Goal: Information Seeking & Learning: Learn about a topic

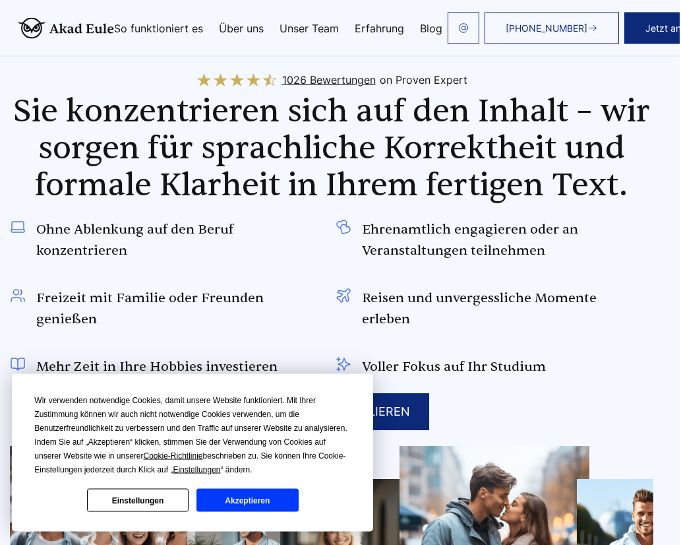
scroll to position [598, 8]
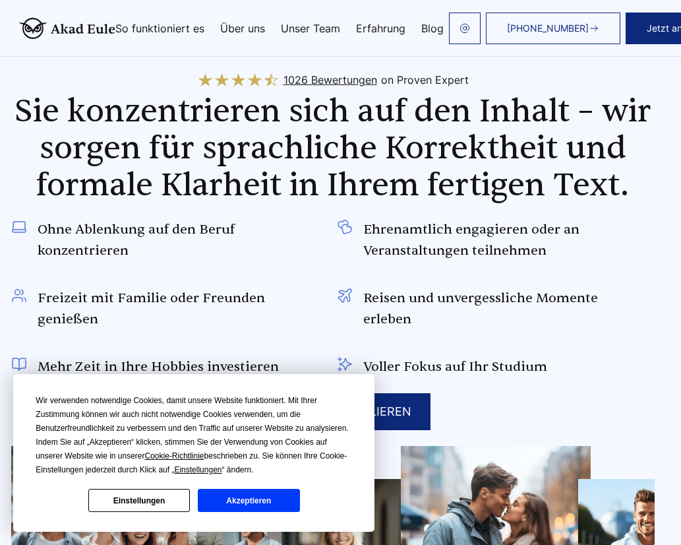
click at [307, 532] on div "Wir verwenden notwendige Cookies, damit unsere Website funktioniert. Mit Ihrer …" at bounding box center [193, 453] width 361 height 158
click at [285, 512] on button "Akzeptieren" at bounding box center [249, 500] width 102 height 23
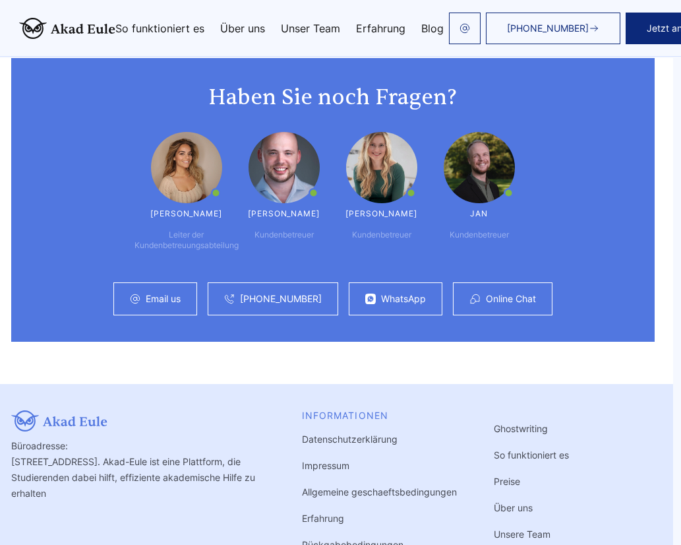
scroll to position [3507, 8]
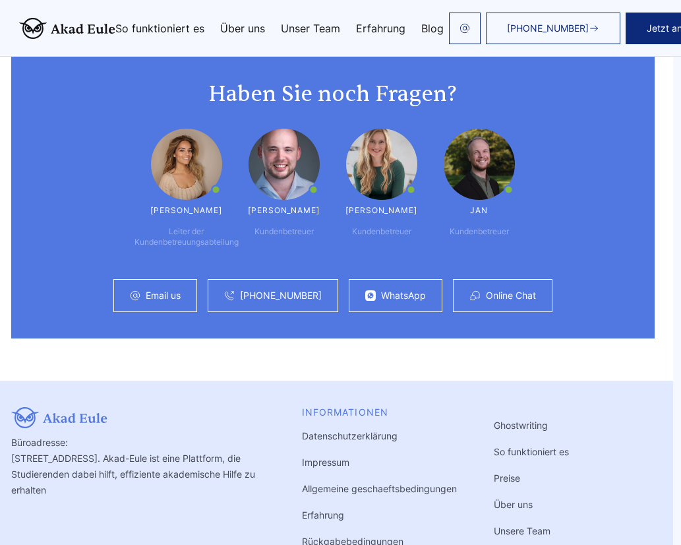
click at [518, 472] on link "Preise" at bounding box center [507, 477] width 26 height 11
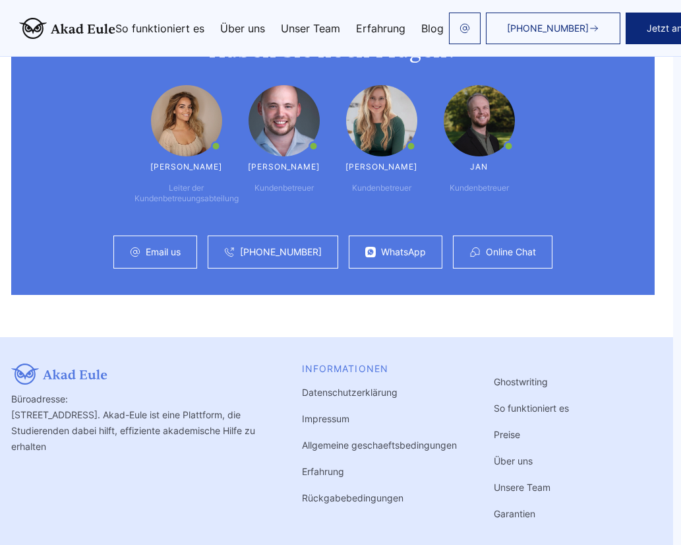
scroll to position [3556, 8]
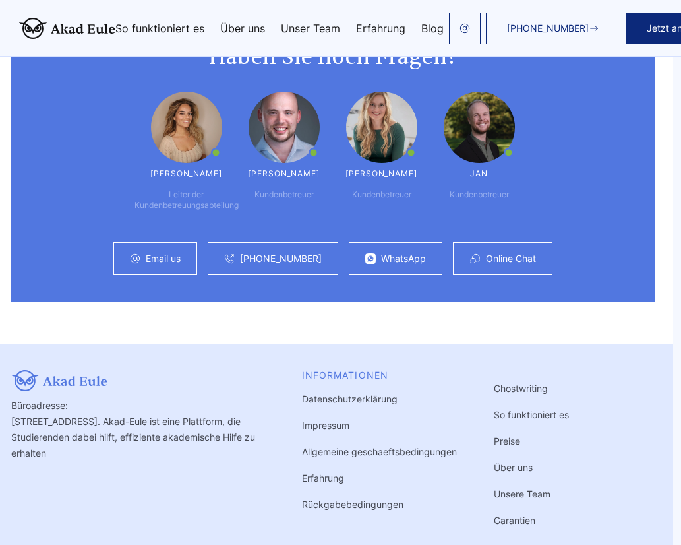
click at [510, 435] on link "Preise" at bounding box center [507, 440] width 26 height 11
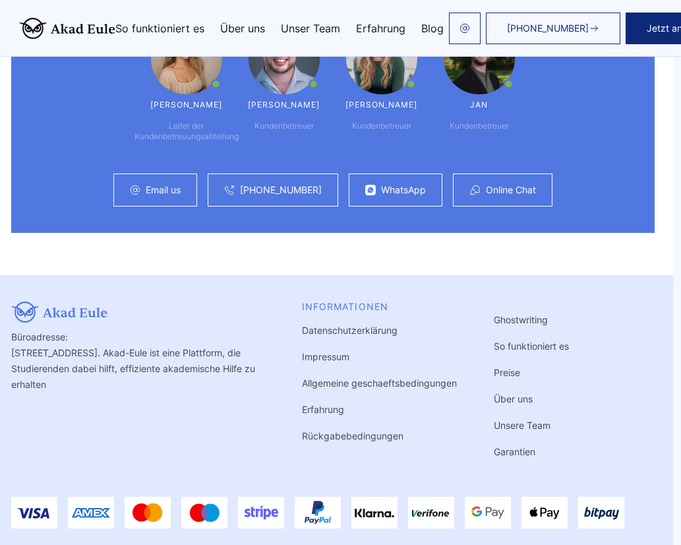
scroll to position [3612, 8]
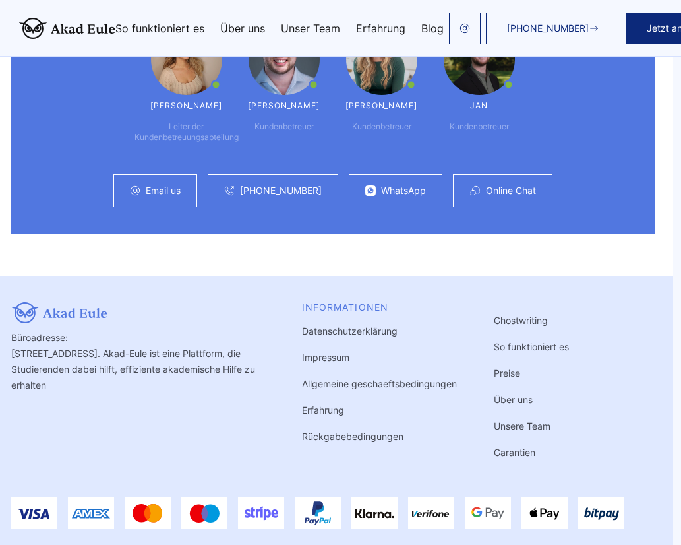
click at [532, 341] on link "So funktioniert es" at bounding box center [531, 346] width 75 height 11
click at [517, 367] on link "Preise" at bounding box center [507, 372] width 26 height 11
click at [514, 367] on link "Preise" at bounding box center [507, 372] width 26 height 11
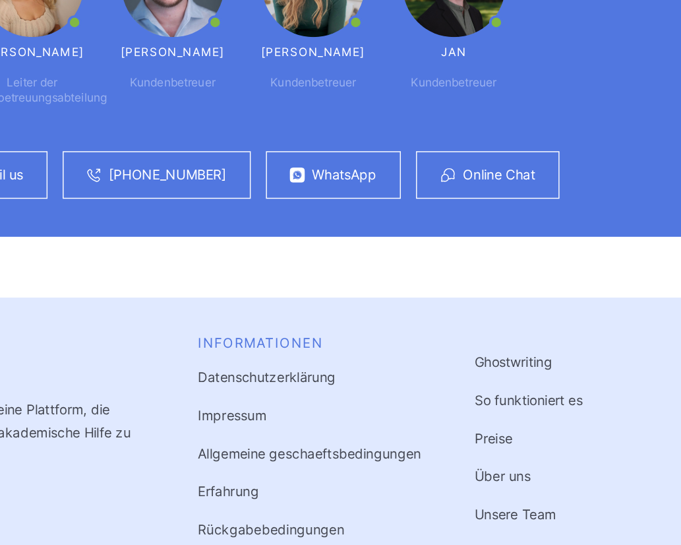
click at [494, 367] on link "Preise" at bounding box center [507, 372] width 26 height 11
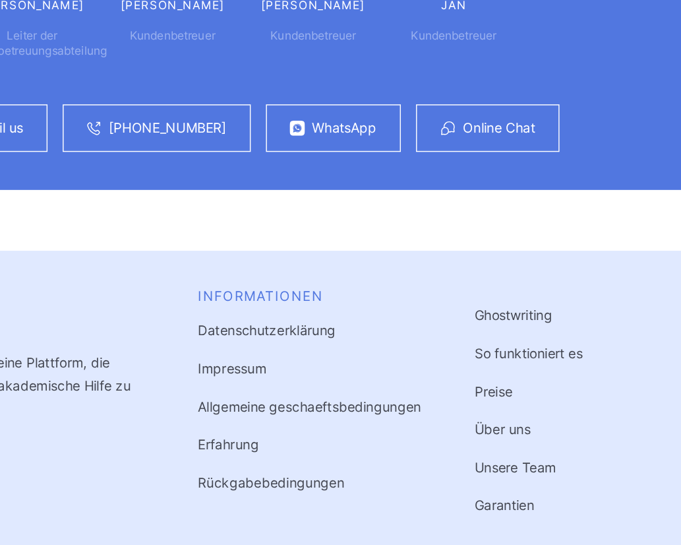
click at [494, 367] on link "Preise" at bounding box center [507, 372] width 26 height 11
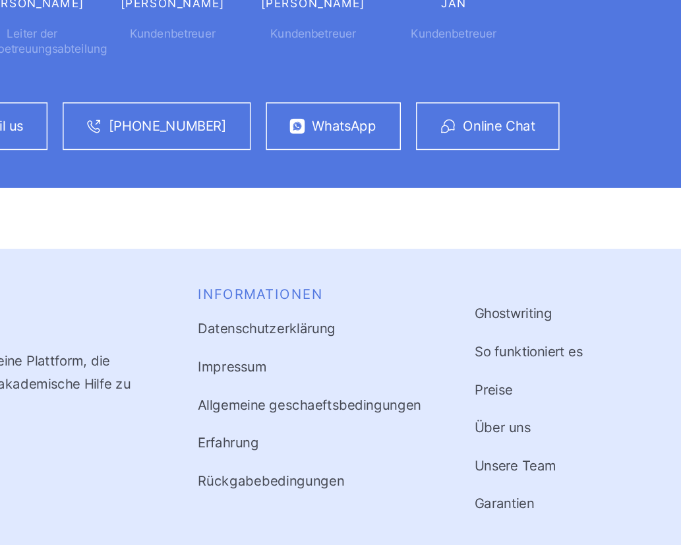
click at [494, 367] on link "Preise" at bounding box center [507, 372] width 26 height 11
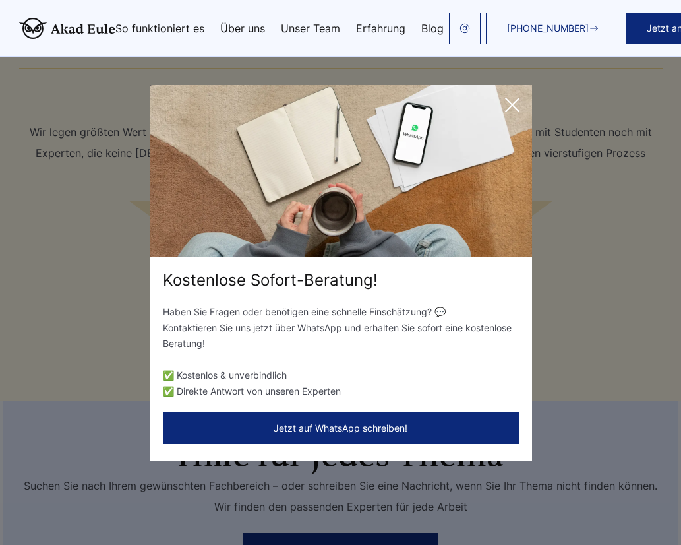
scroll to position [2641, 0]
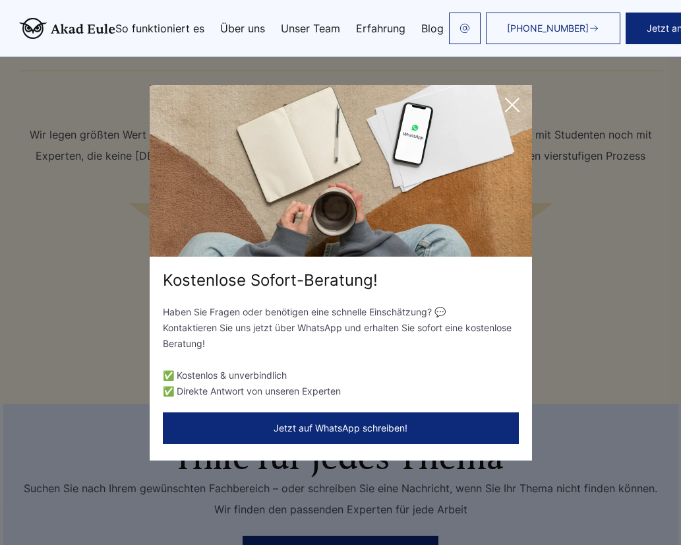
click at [513, 118] on icon at bounding box center [512, 105] width 26 height 26
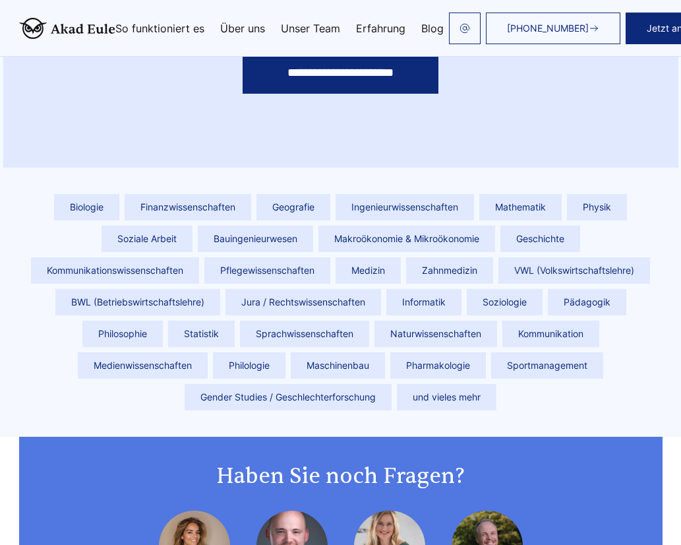
scroll to position [3127, 0]
